Goal: Transaction & Acquisition: Book appointment/travel/reservation

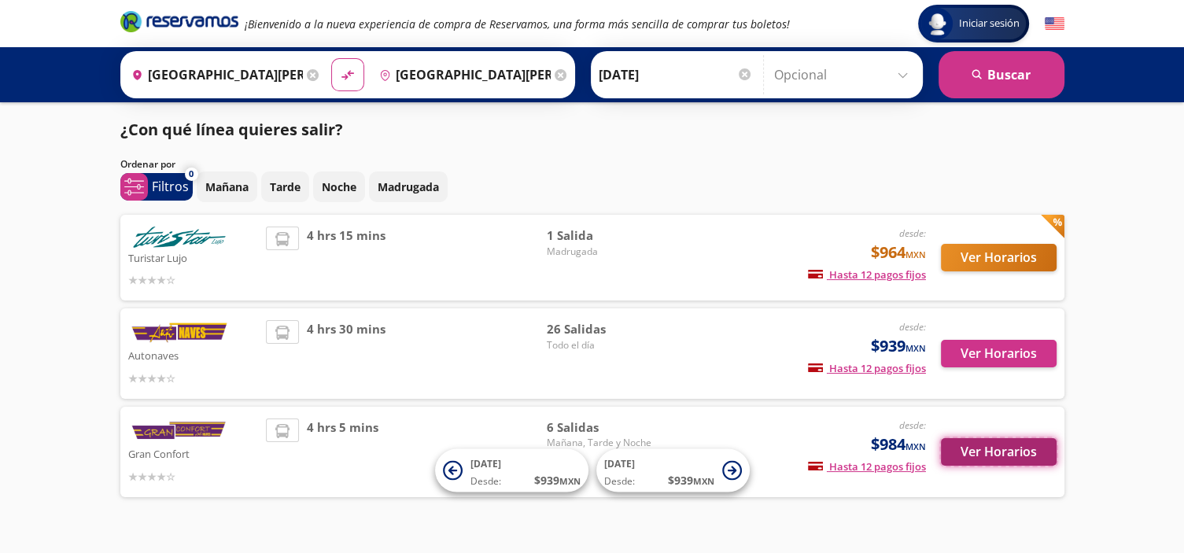
click at [1017, 449] on button "Ver Horarios" at bounding box center [999, 452] width 116 height 28
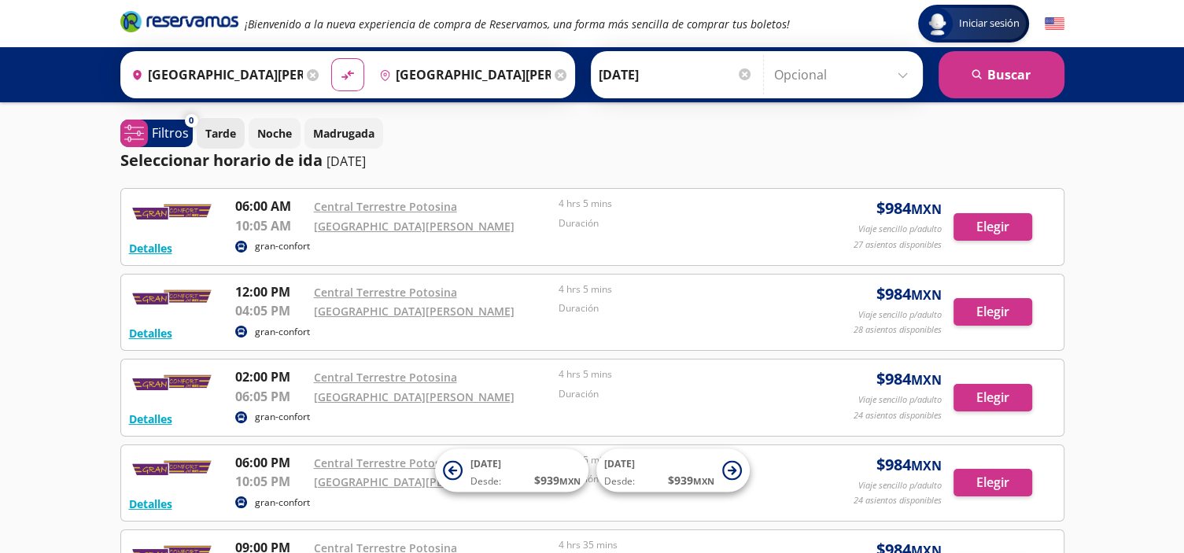
click at [227, 137] on p "Tarde" at bounding box center [220, 133] width 31 height 17
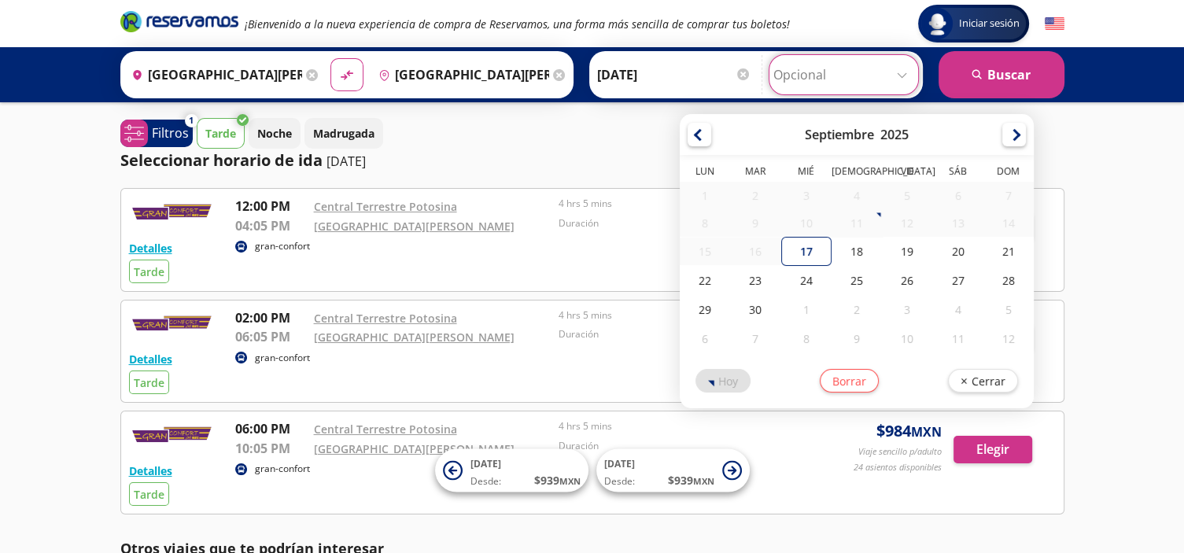
click at [904, 76] on input "Opcional" at bounding box center [844, 74] width 141 height 39
click at [850, 245] on div "18" at bounding box center [857, 251] width 50 height 29
type input "[DATE]"
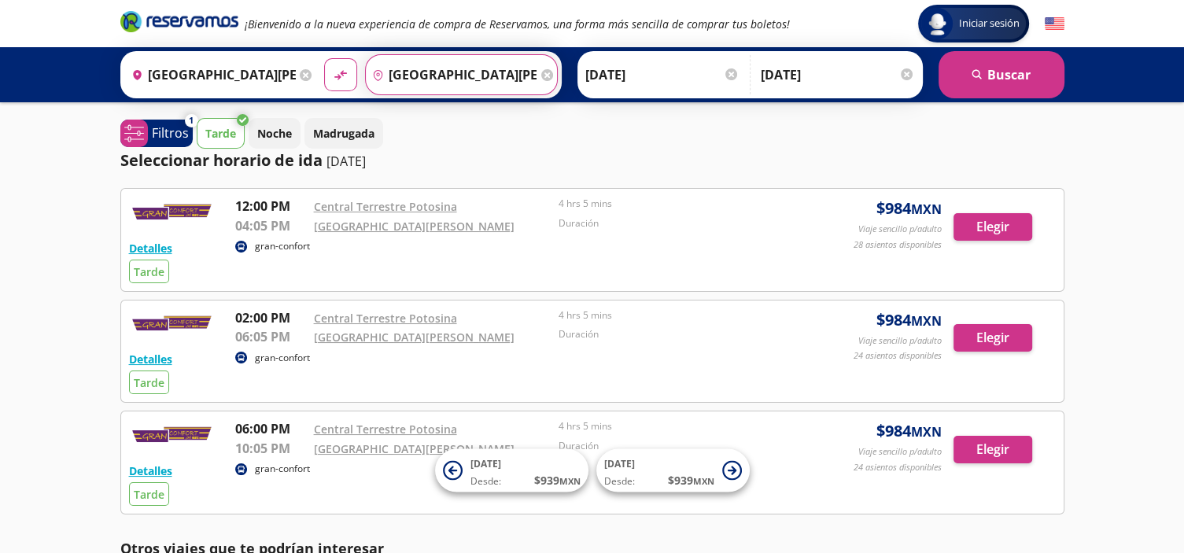
click at [474, 78] on input "[GEOGRAPHIC_DATA][PERSON_NAME], [GEOGRAPHIC_DATA][PERSON_NAME]" at bounding box center [452, 74] width 172 height 39
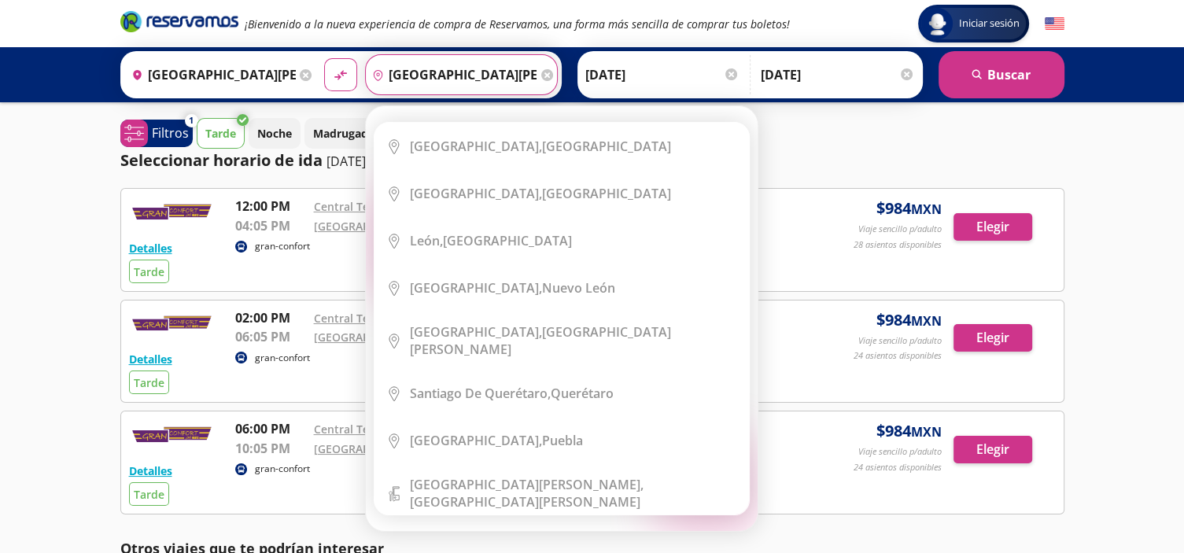
click at [475, 76] on input "[GEOGRAPHIC_DATA][PERSON_NAME], [GEOGRAPHIC_DATA][PERSON_NAME]" at bounding box center [452, 74] width 172 height 39
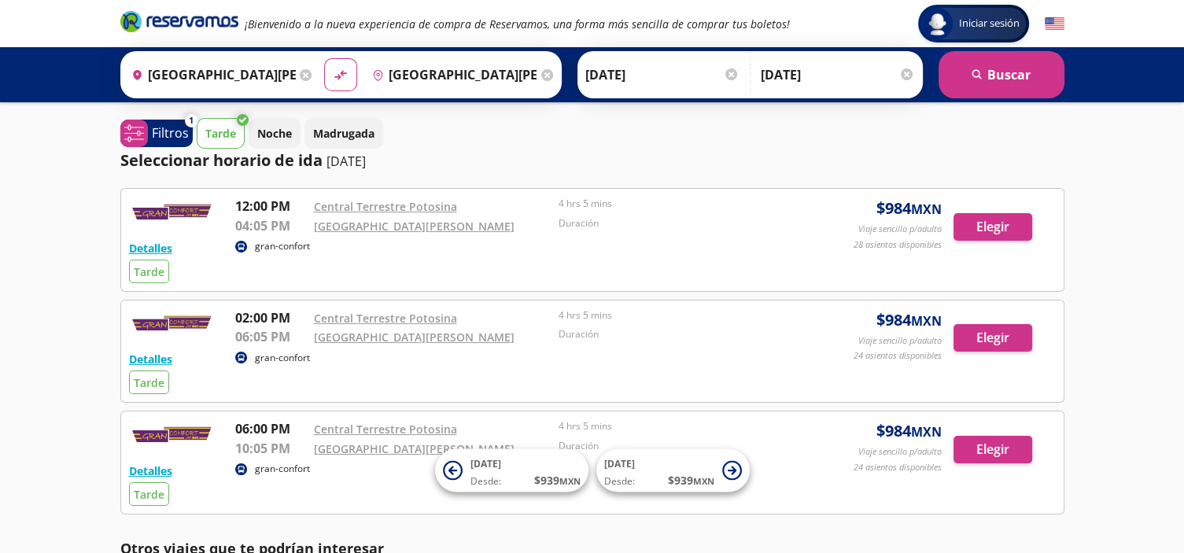
click at [802, 142] on div "Tarde Noche Madrugada" at bounding box center [631, 133] width 868 height 31
click at [216, 132] on p "Tarde" at bounding box center [220, 133] width 31 height 17
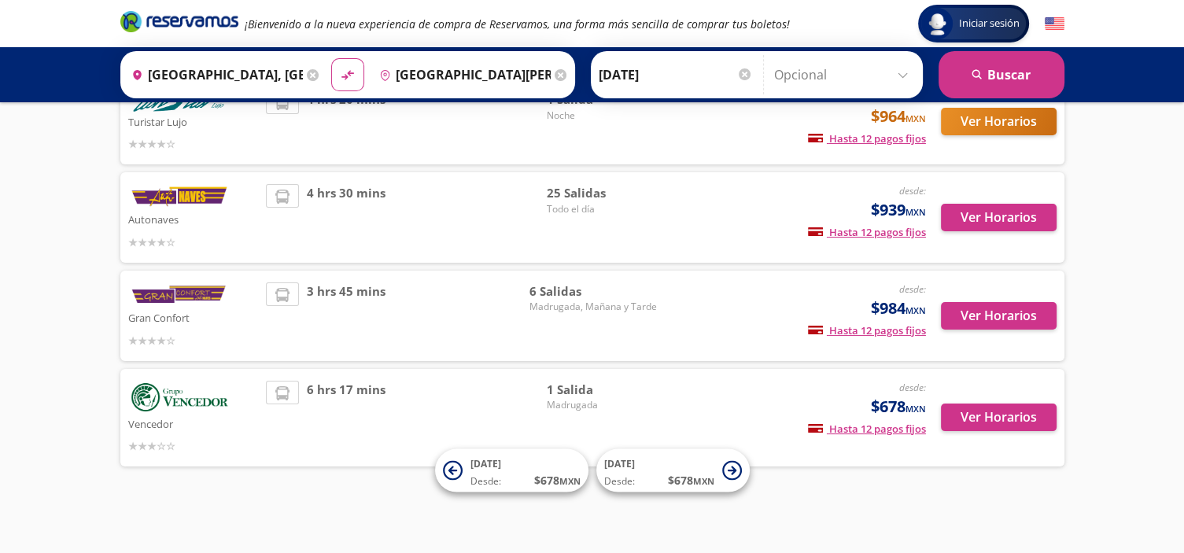
scroll to position [135, 0]
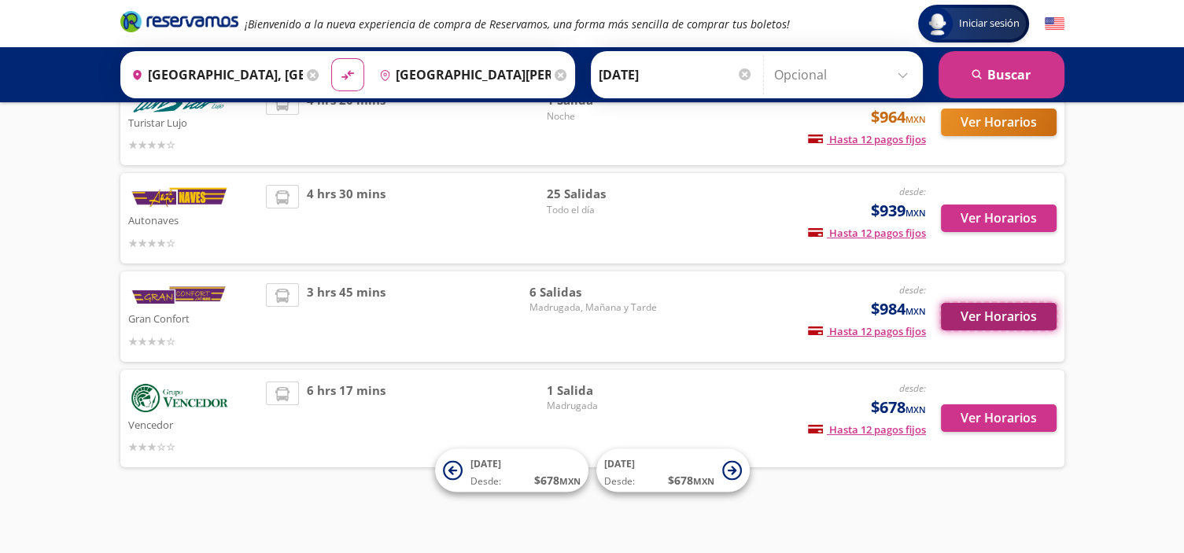
click at [988, 310] on button "Ver Horarios" at bounding box center [999, 317] width 116 height 28
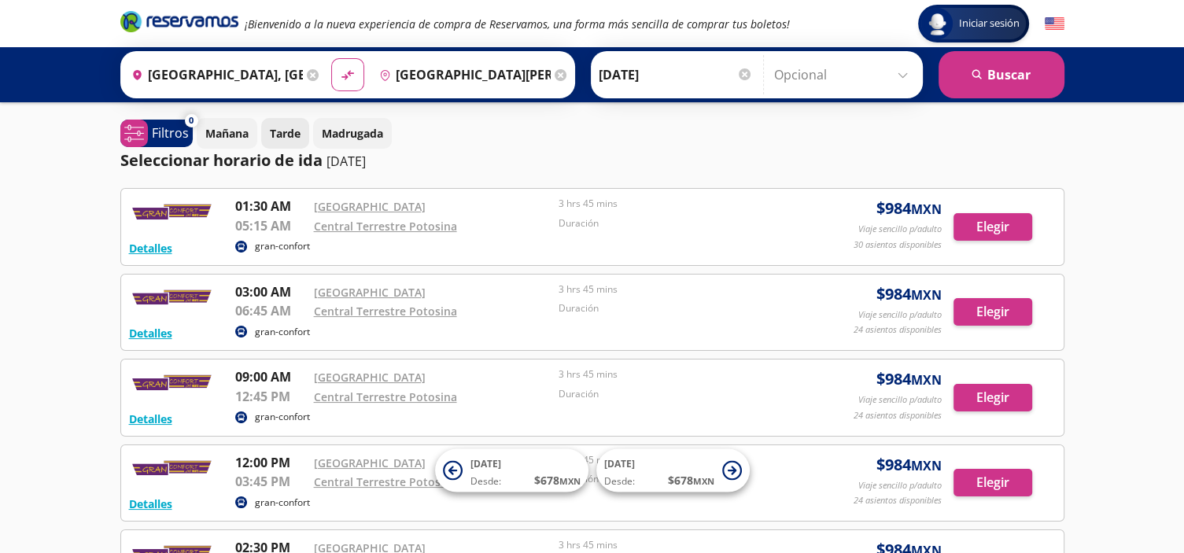
click at [293, 133] on p "Tarde" at bounding box center [285, 133] width 31 height 17
